Goal: Task Accomplishment & Management: Manage account settings

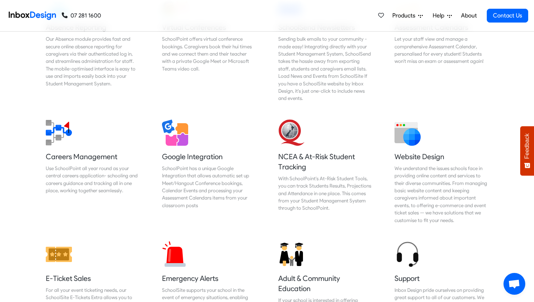
scroll to position [631, 0]
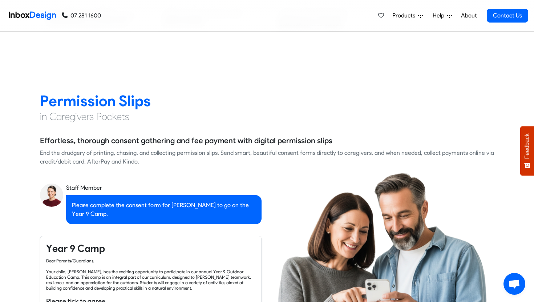
checkbox input "true"
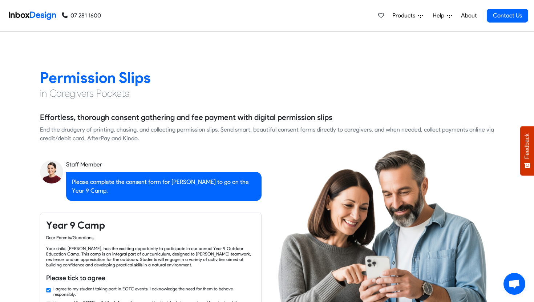
scroll to position [980, 0]
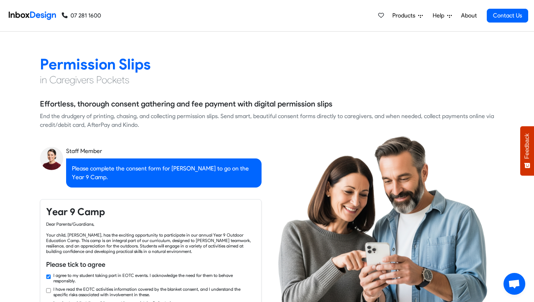
checkbox input "true"
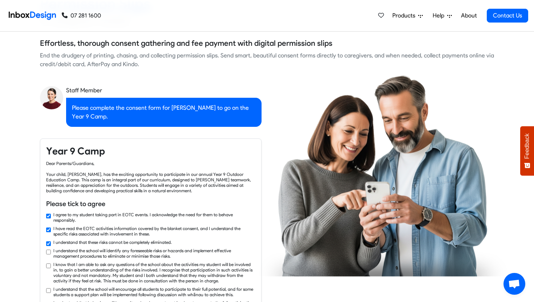
checkbox input "true"
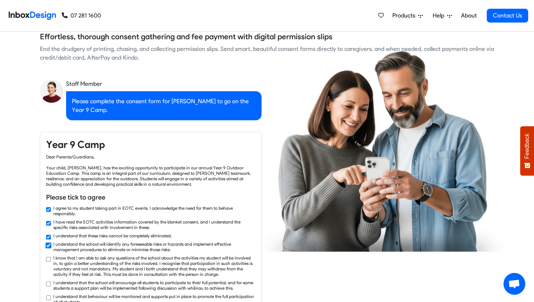
checkbox input "true"
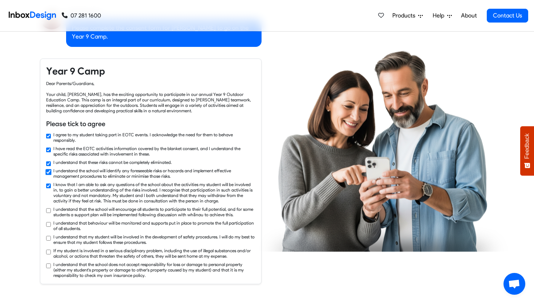
checkbox input "true"
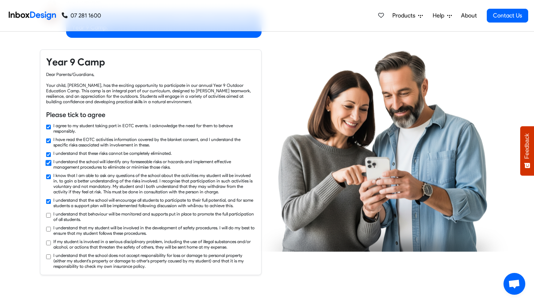
checkbox input "true"
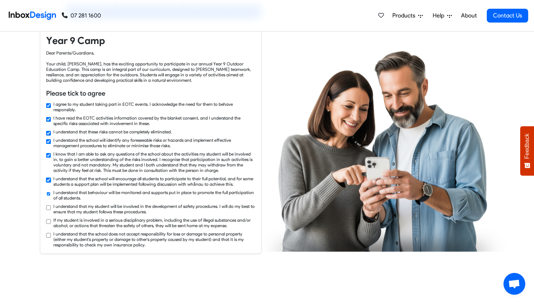
checkbox input "true"
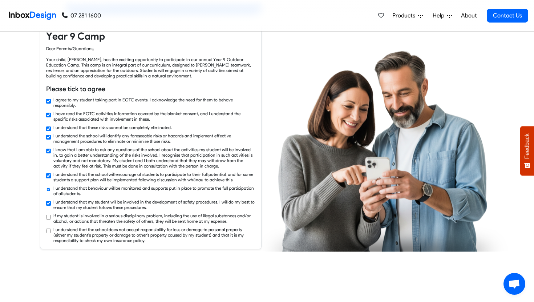
checkbox input "true"
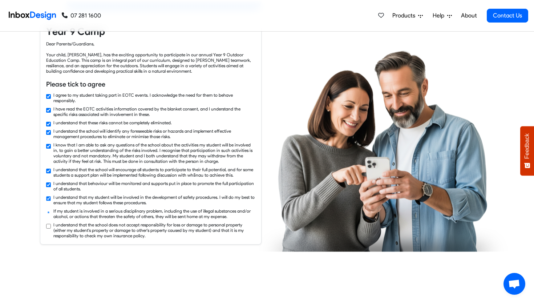
scroll to position [1162, 0]
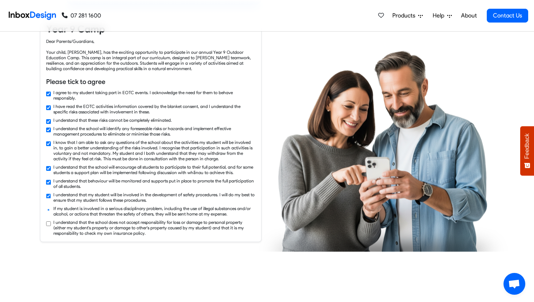
checkbox input "true"
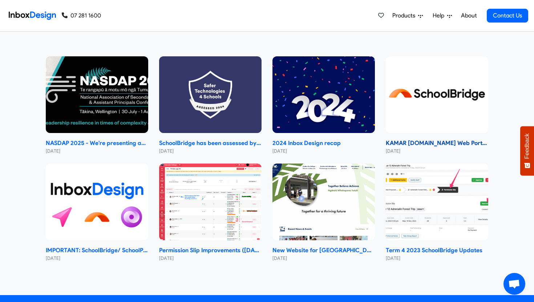
scroll to position [3478, 0]
